Goal: Information Seeking & Learning: Learn about a topic

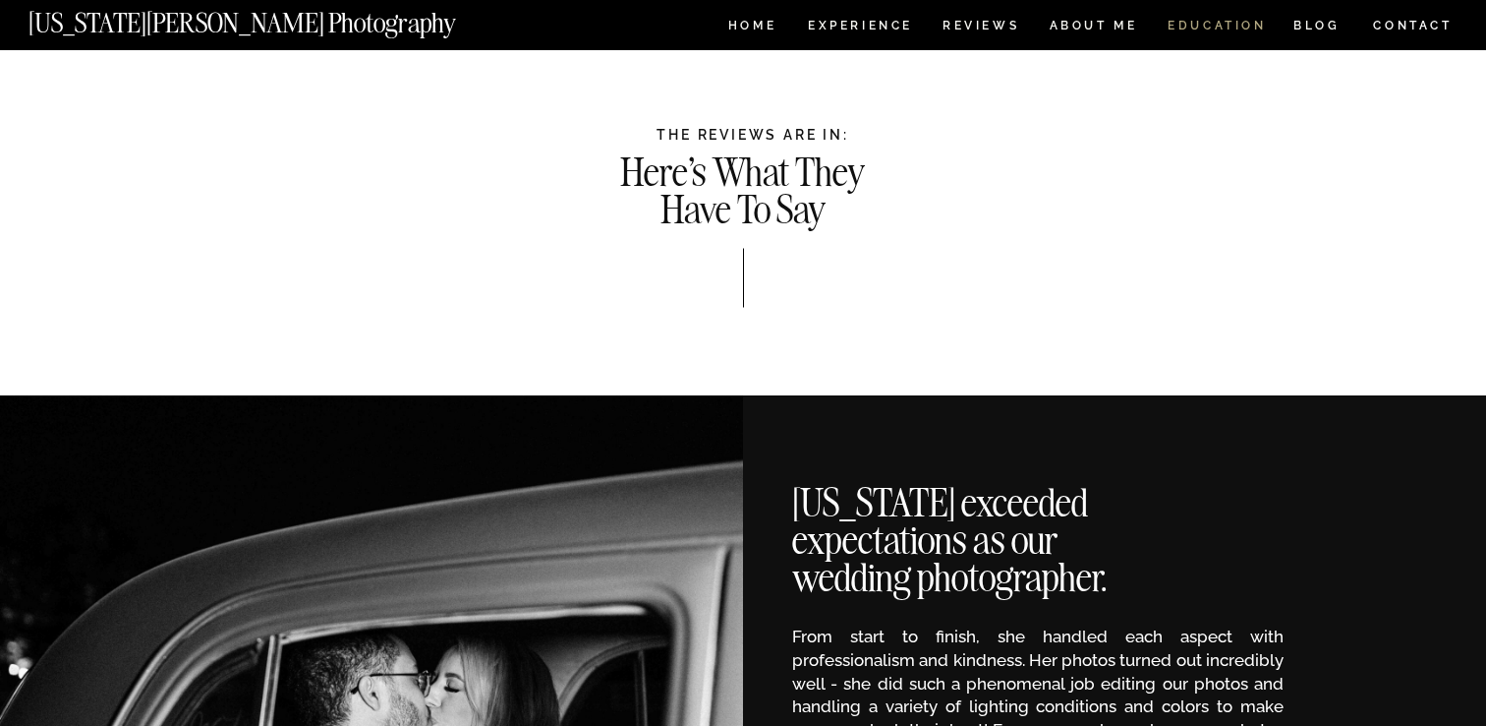
scroll to position [1739, 0]
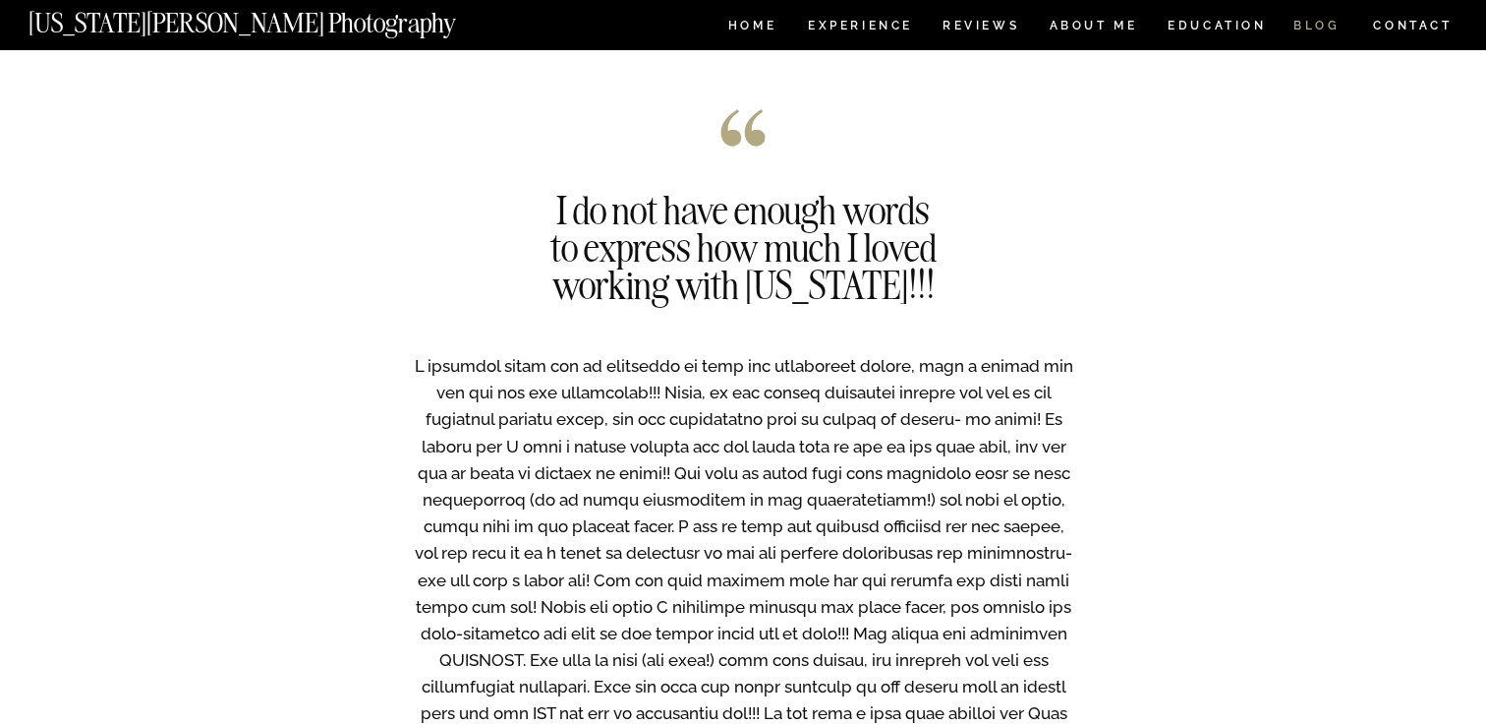
click at [1321, 25] on nav "BLOG" at bounding box center [1317, 28] width 47 height 17
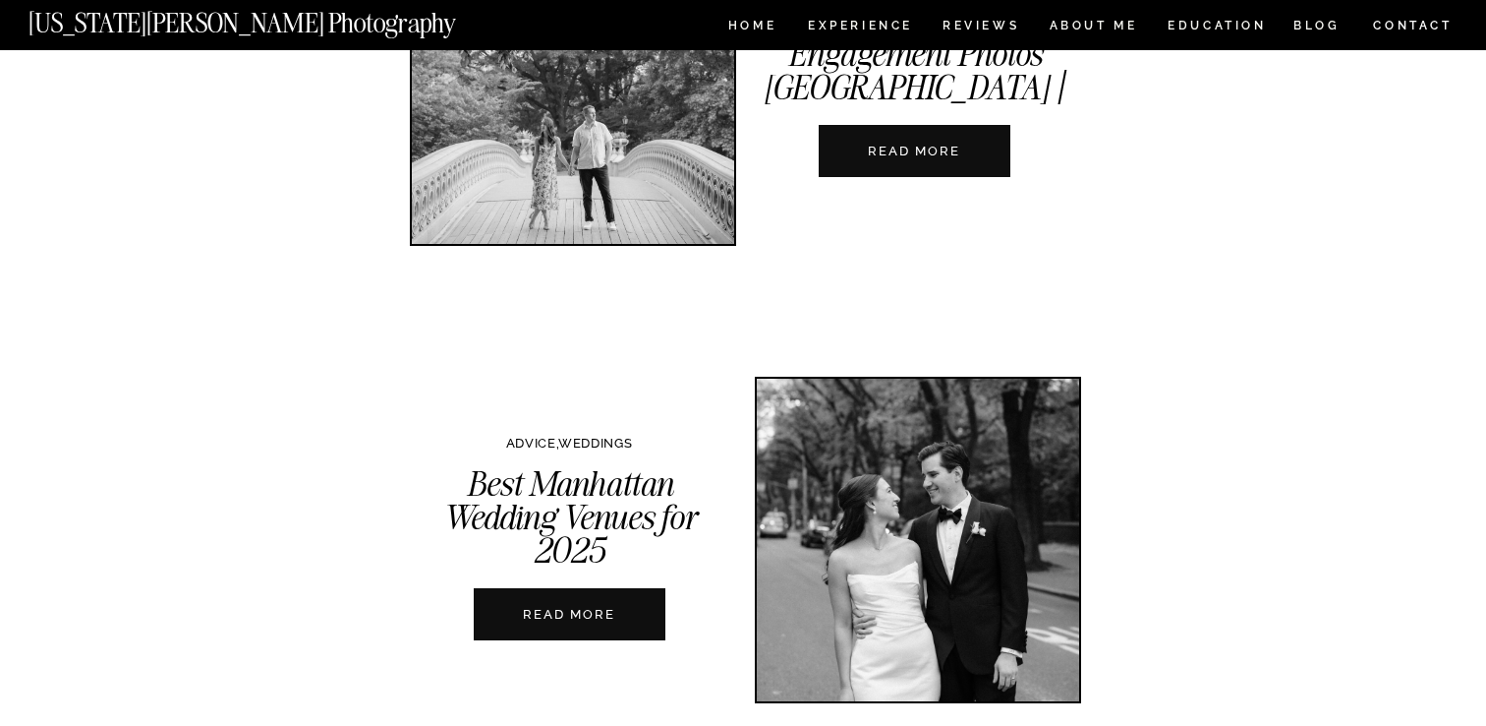
scroll to position [728, 0]
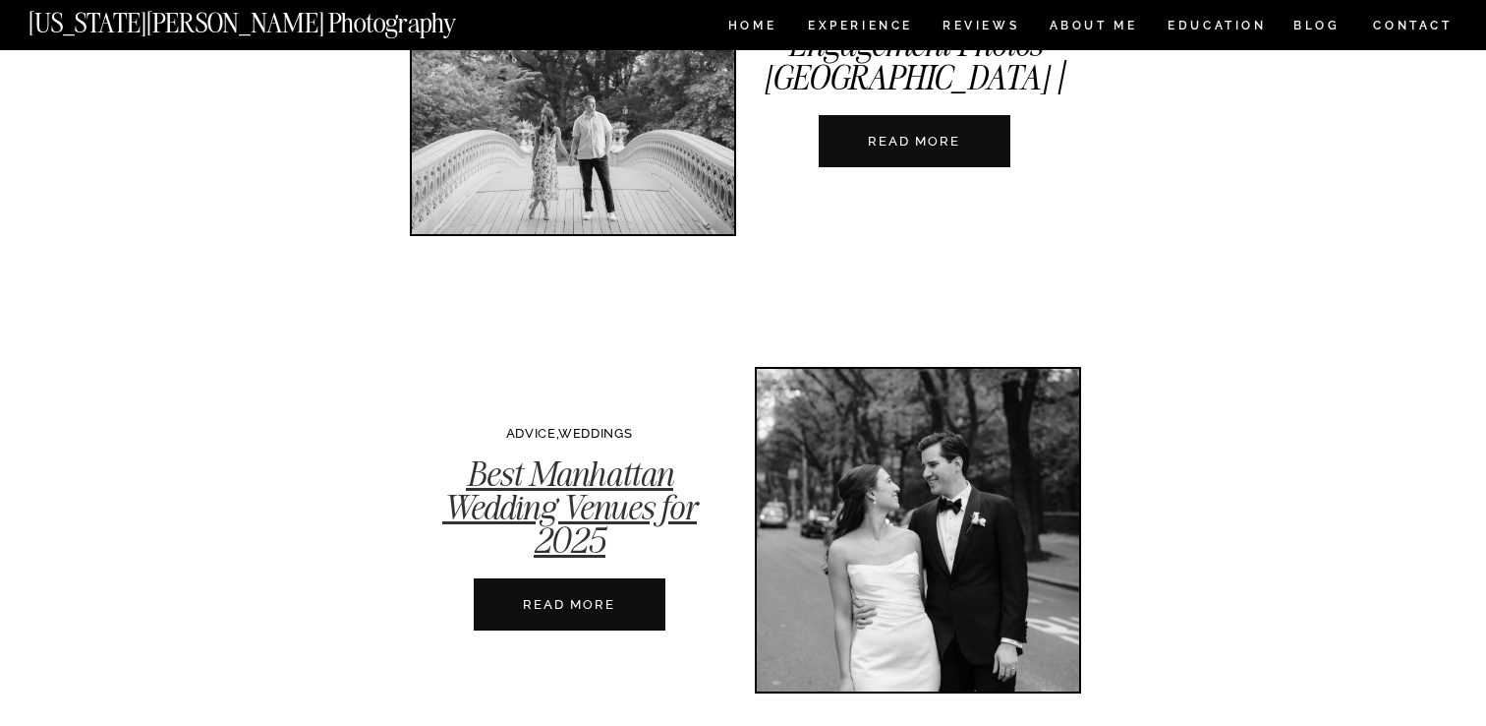
click at [518, 492] on link "Best Manhattan Wedding Venues for 2025" at bounding box center [569, 506] width 255 height 109
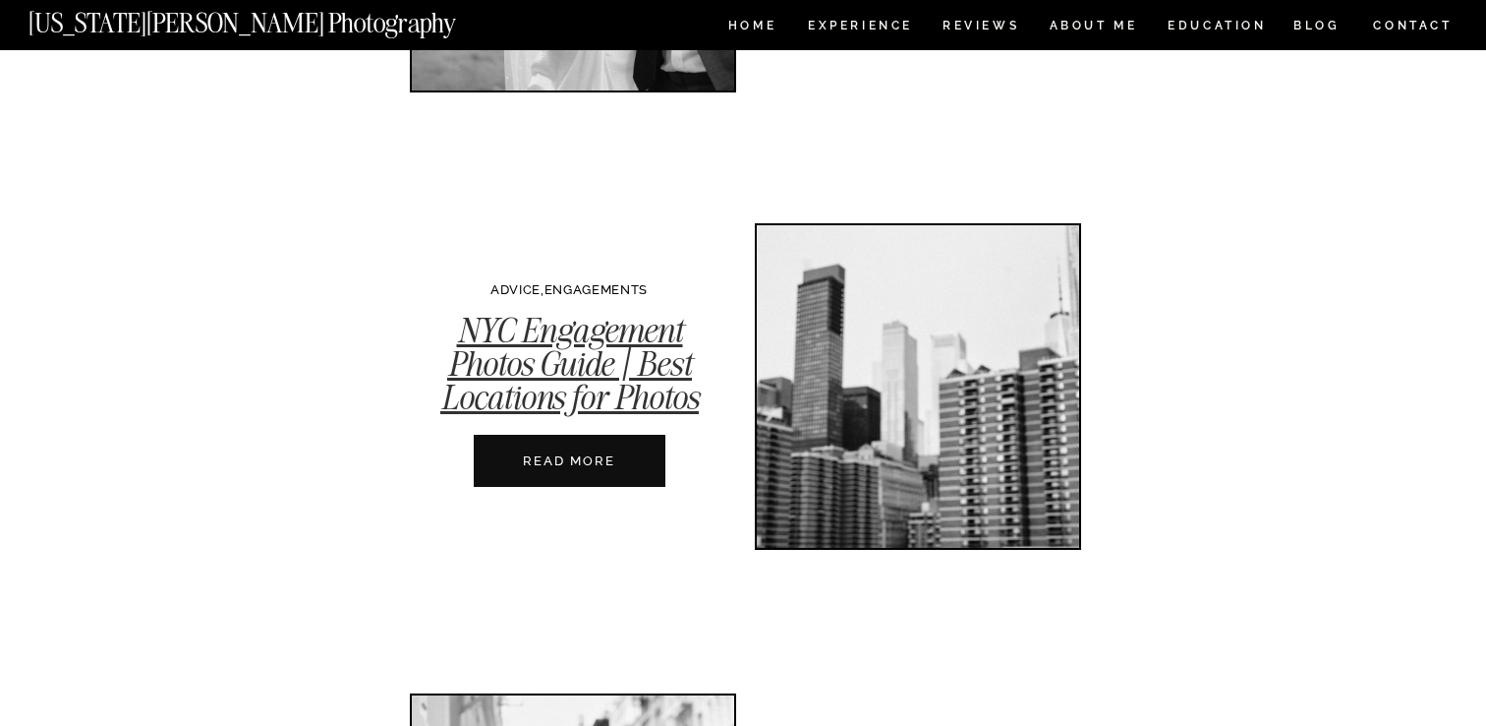
scroll to position [1804, 0]
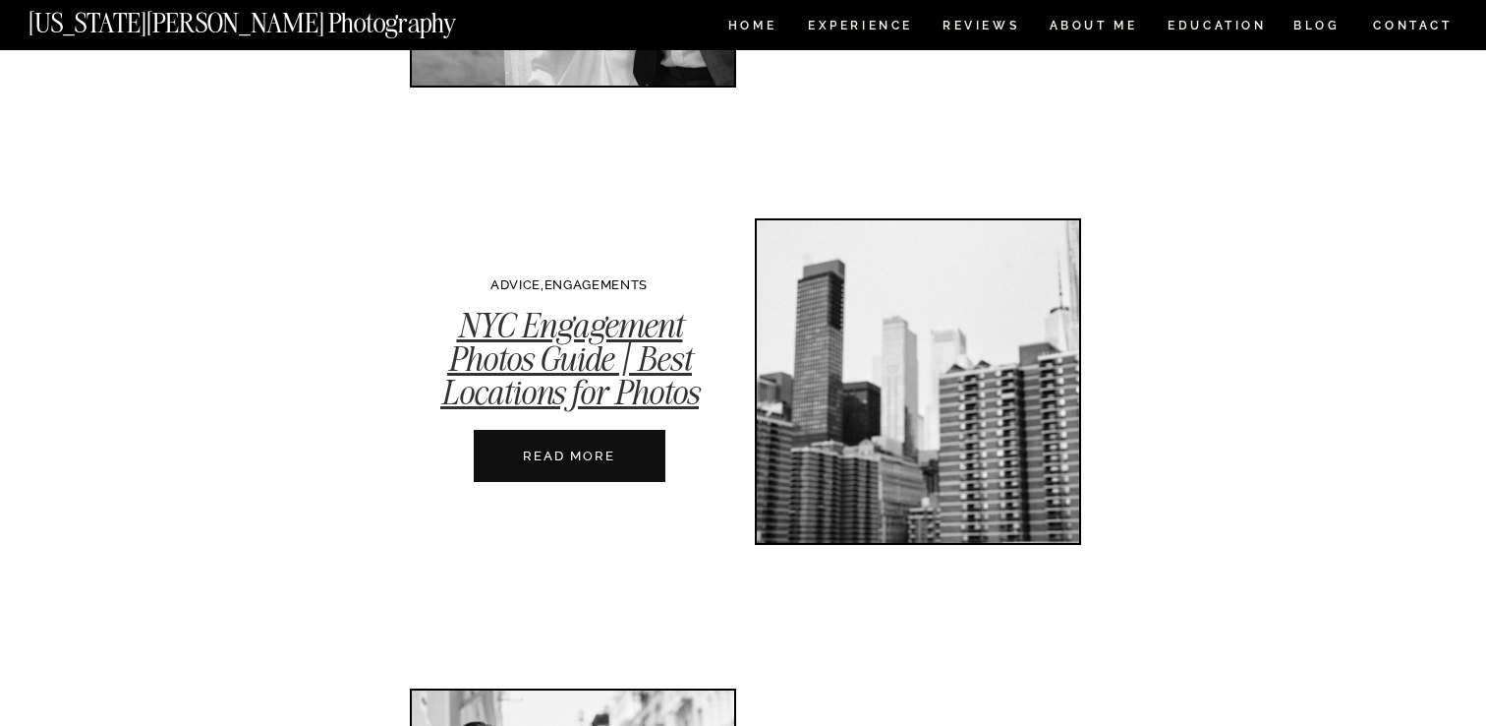
click at [549, 346] on link "NYC Engagement Photos Guide | Best Locations for Photos" at bounding box center [569, 358] width 259 height 109
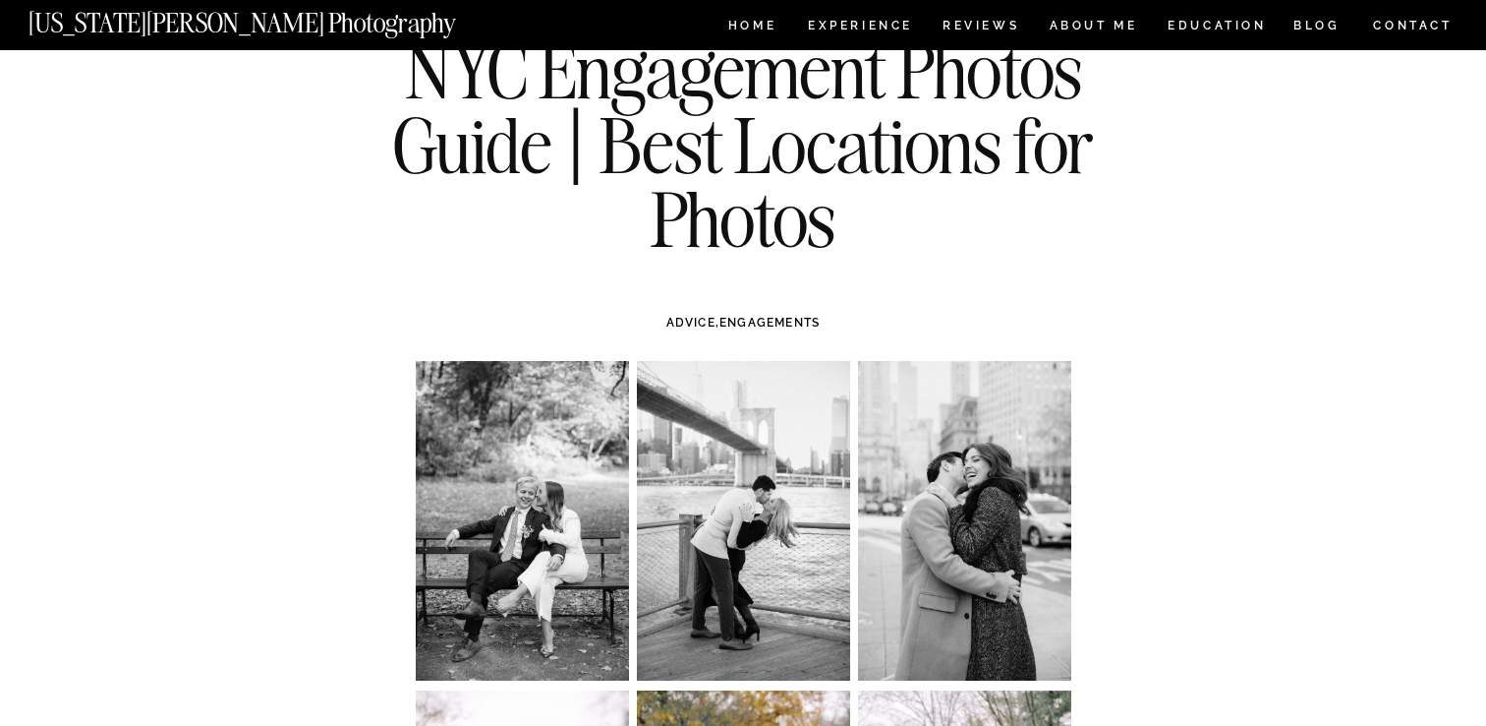
scroll to position [86, 0]
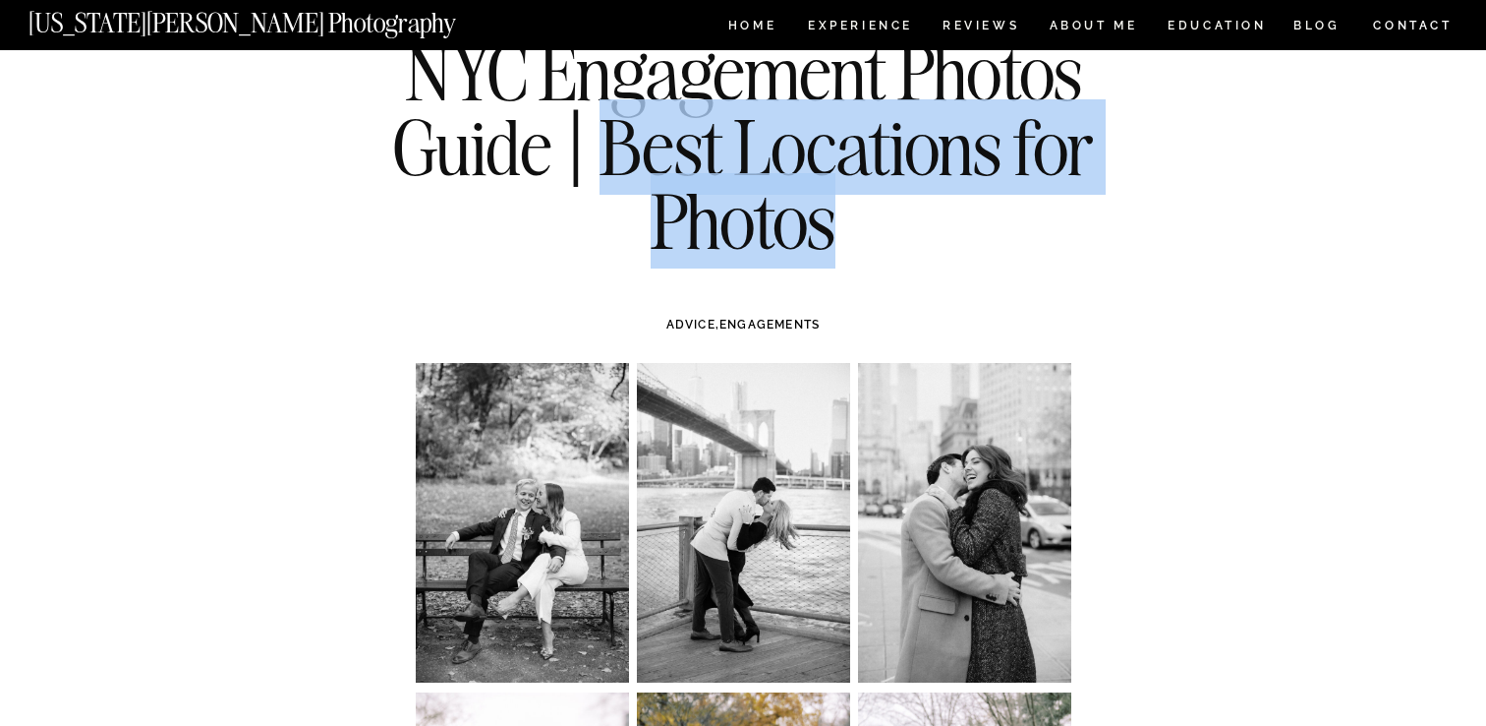
drag, startPoint x: 610, startPoint y: 150, endPoint x: 828, endPoint y: 231, distance: 232.7
click at [828, 231] on h1 "NYC Engagement Photos Guide | Best Locations for Photos" at bounding box center [743, 146] width 714 height 223
copy h1 "Best Locations for Photos"
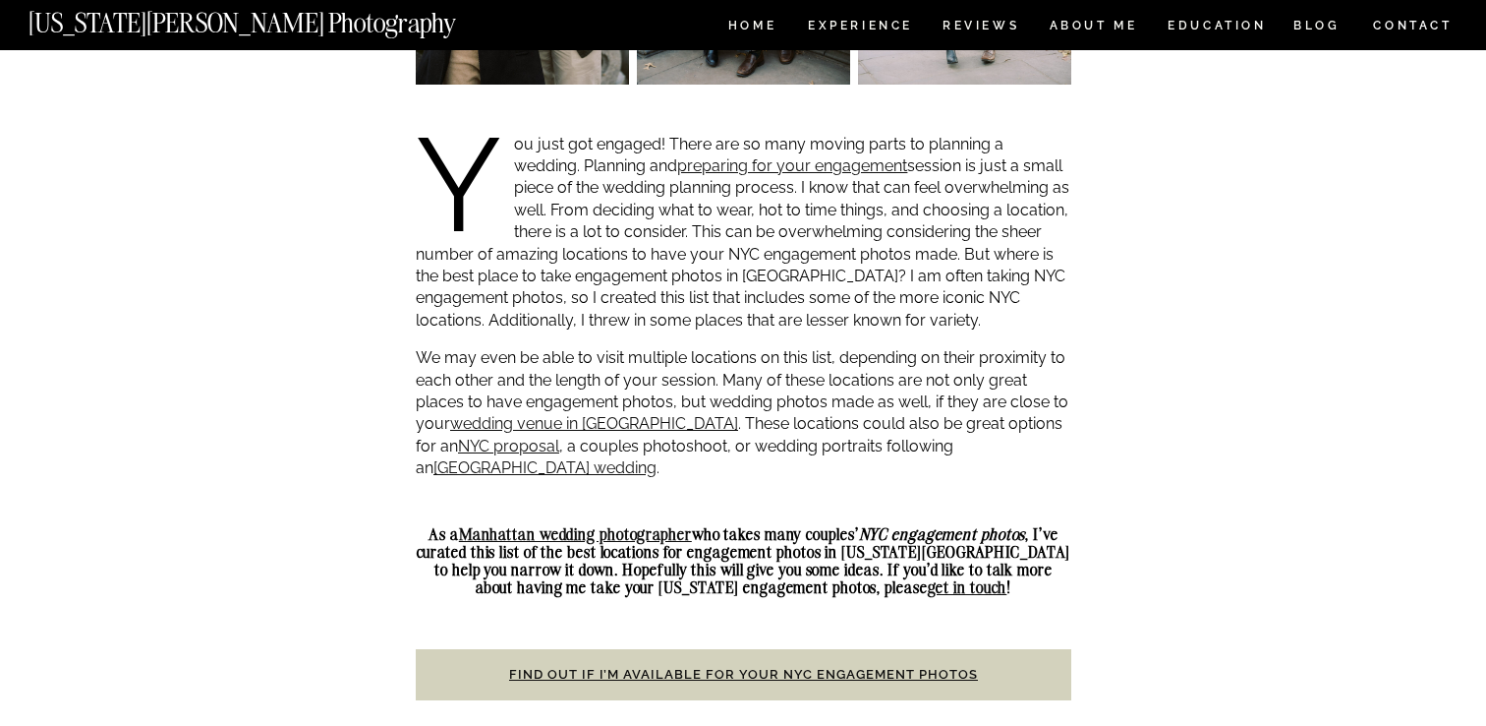
scroll to position [1044, 0]
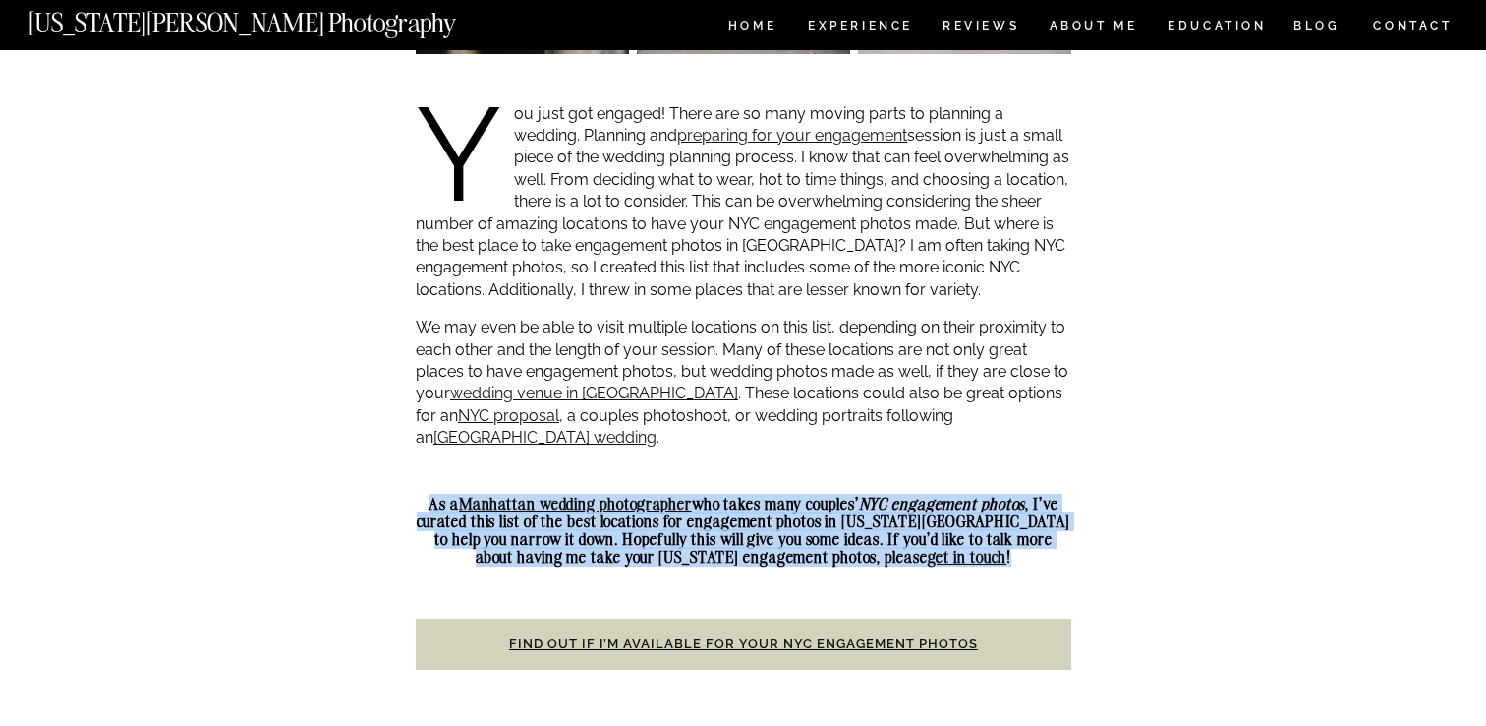
drag, startPoint x: 433, startPoint y: 481, endPoint x: 910, endPoint y: 544, distance: 481.9
copy div "As a Manhattan wedding photographer who takes many couples’ NYC engagement phot…"
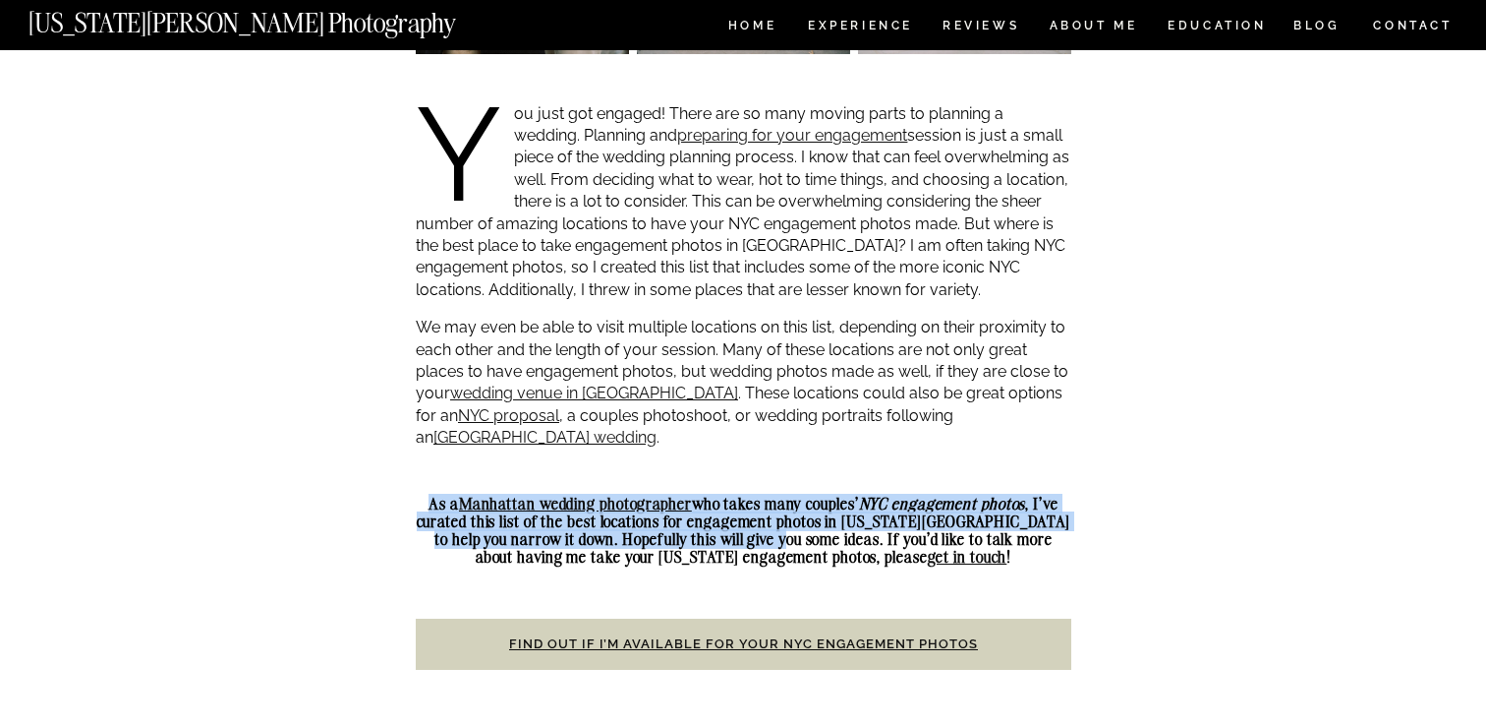
click at [723, 518] on strong "As a Manhattan wedding photographer who takes many couples’ NYC engagement phot…" at bounding box center [744, 530] width 655 height 73
copy strong "As a Manhattan wedding photographer who takes many couples’ NYC engagement phot…"
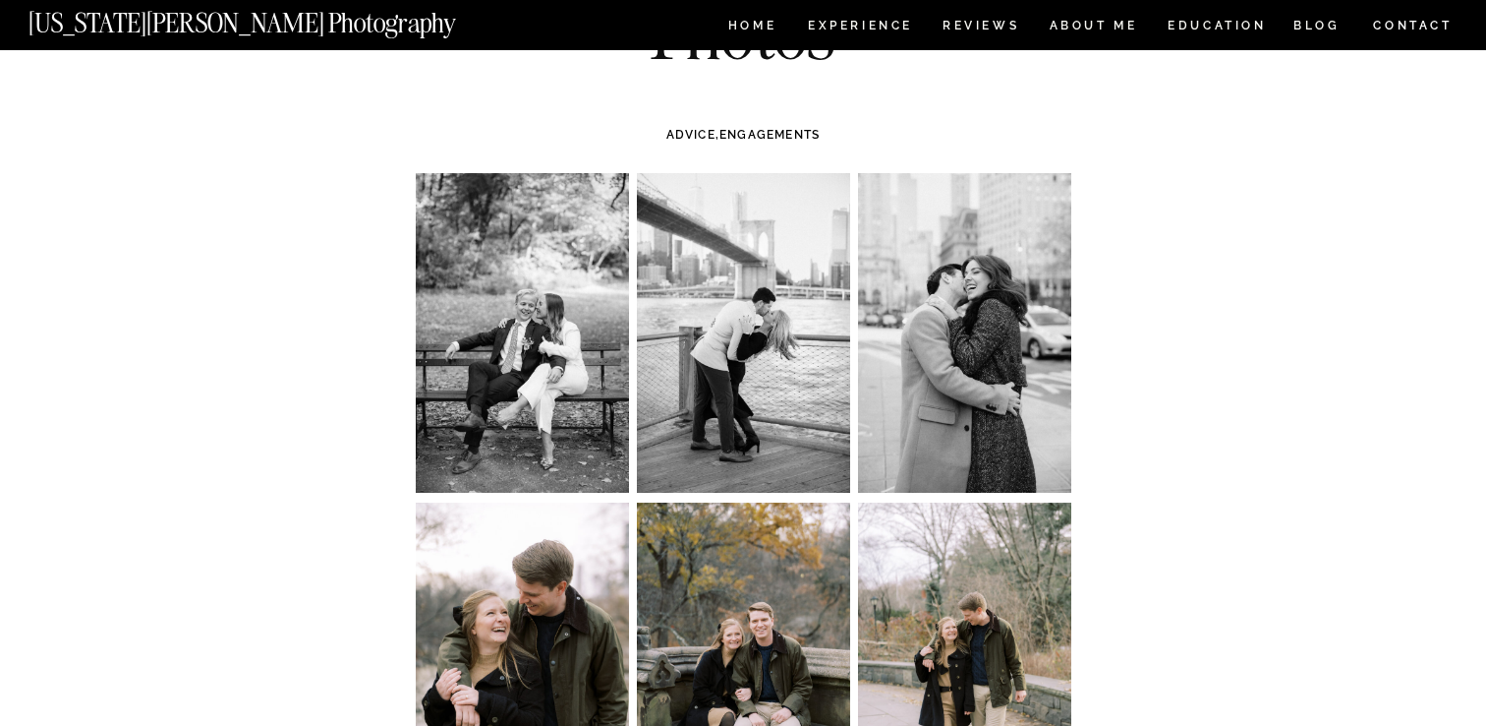
scroll to position [159, 0]
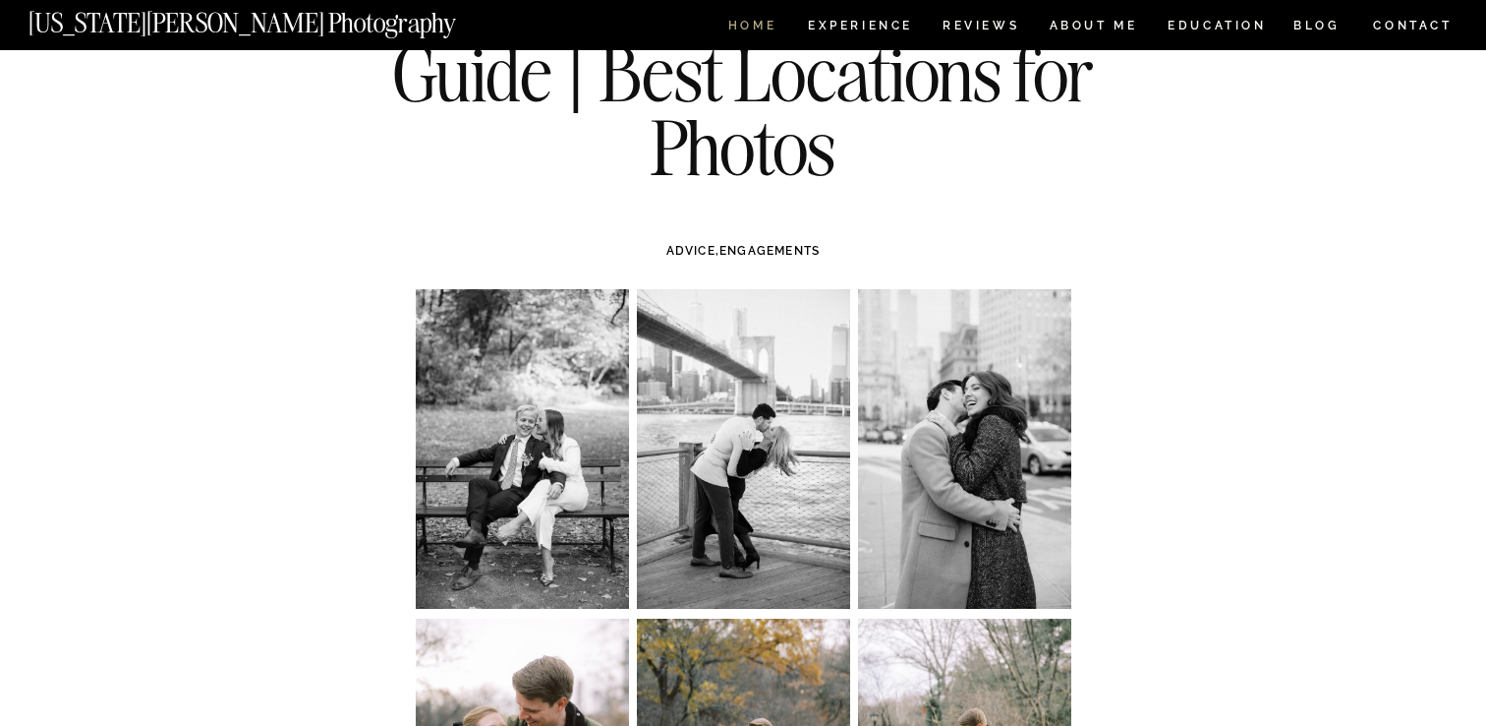
click at [743, 26] on nav "HOME" at bounding box center [753, 28] width 56 height 17
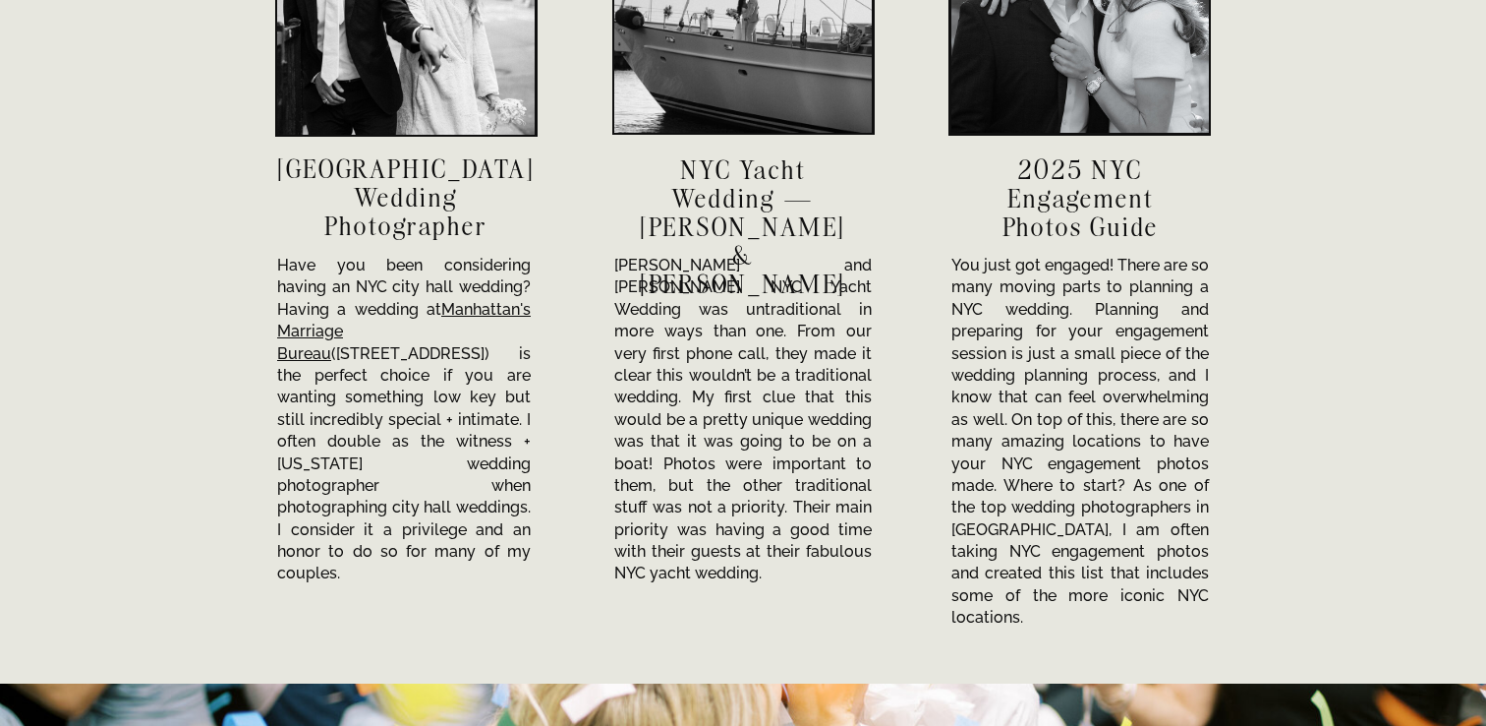
scroll to position [6919, 0]
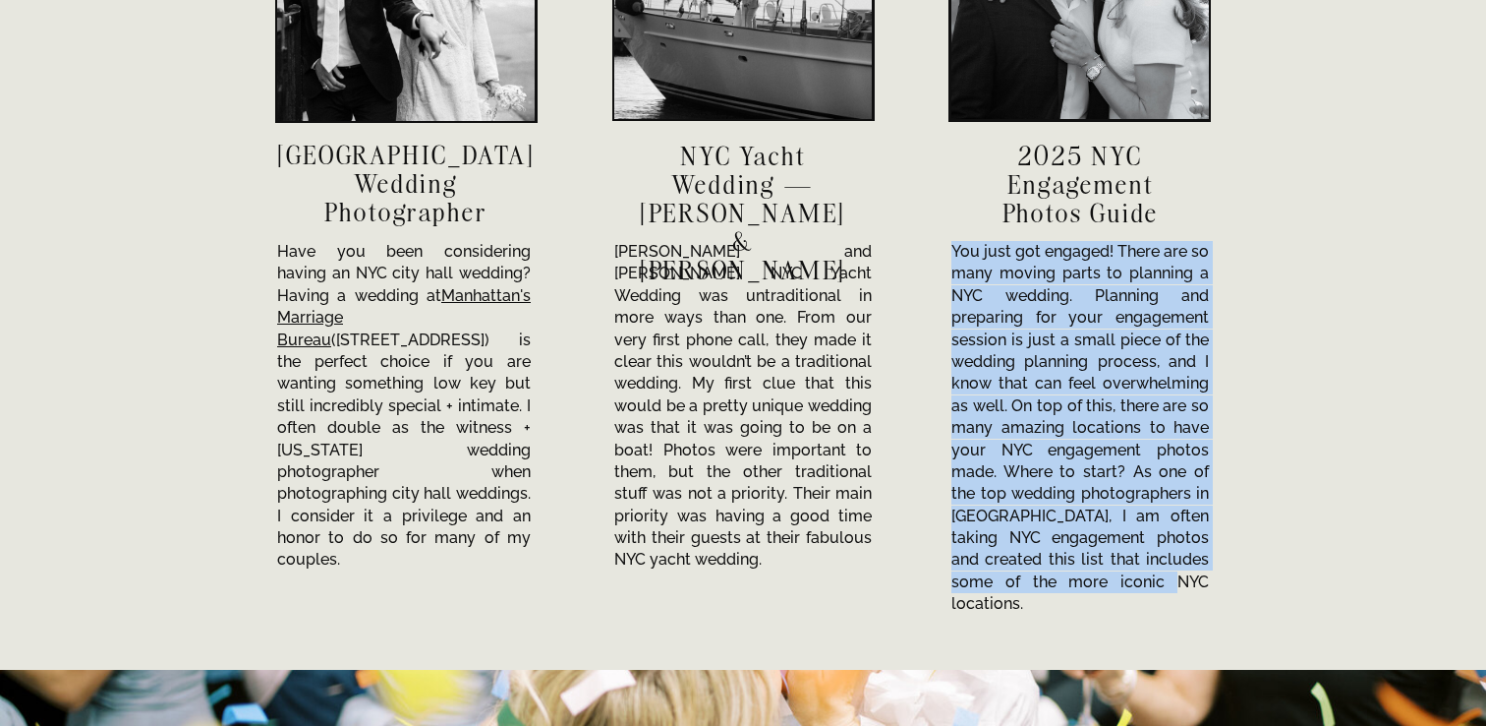
drag, startPoint x: 953, startPoint y: 249, endPoint x: 1147, endPoint y: 579, distance: 383.4
click at [1147, 532] on p "You just got engaged! There are so many moving parts to planning a NYC wedding.…" at bounding box center [1081, 386] width 258 height 291
copy p "You just got engaged! There are so many moving parts to planning a NYC wedding.…"
